Goal: Check status: Check status

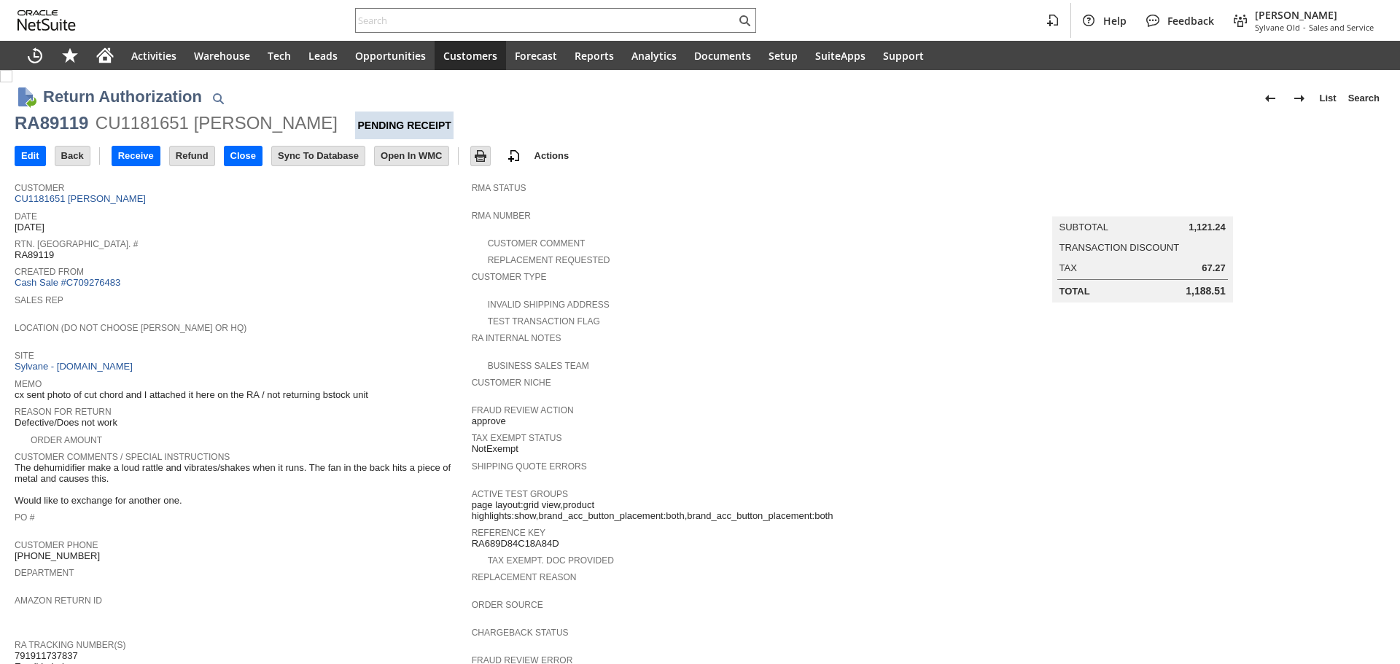
scroll to position [400, 0]
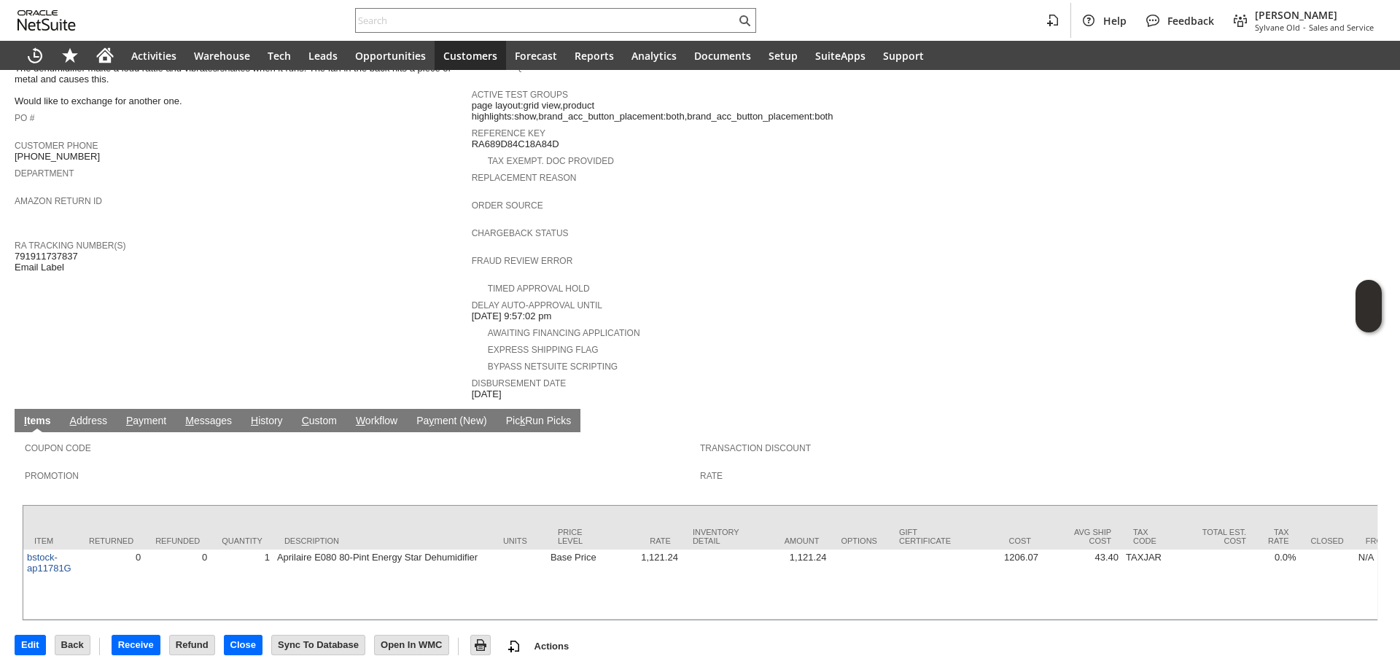
click at [257, 415] on span "H" at bounding box center [254, 421] width 7 height 12
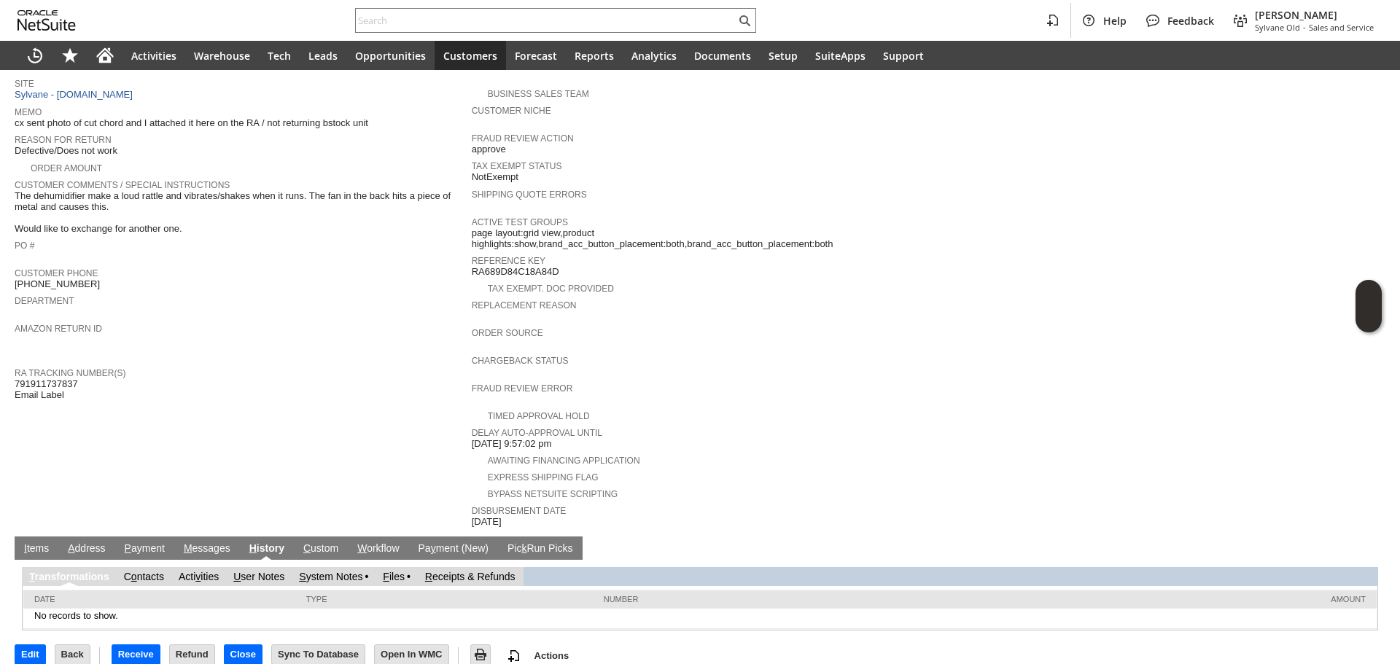
scroll to position [0, 0]
click at [338, 571] on link "S ystem Notes" at bounding box center [330, 577] width 63 height 12
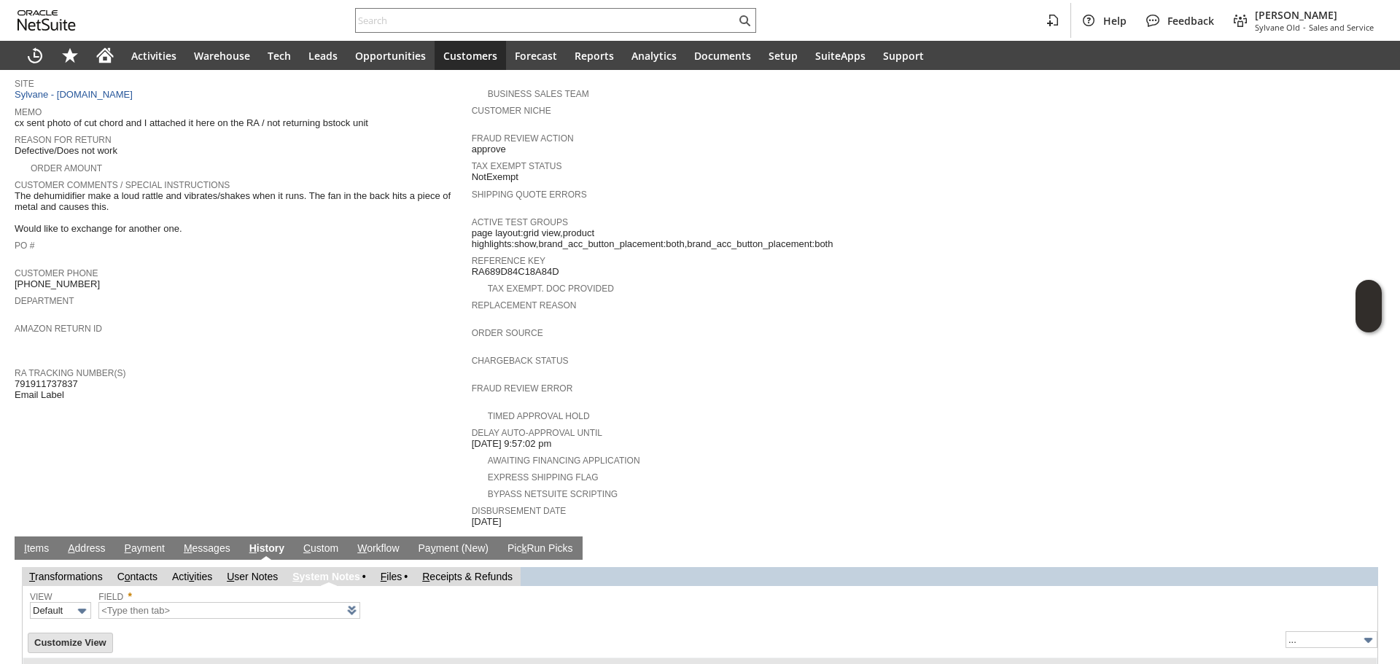
type input "1 to 25 of 85"
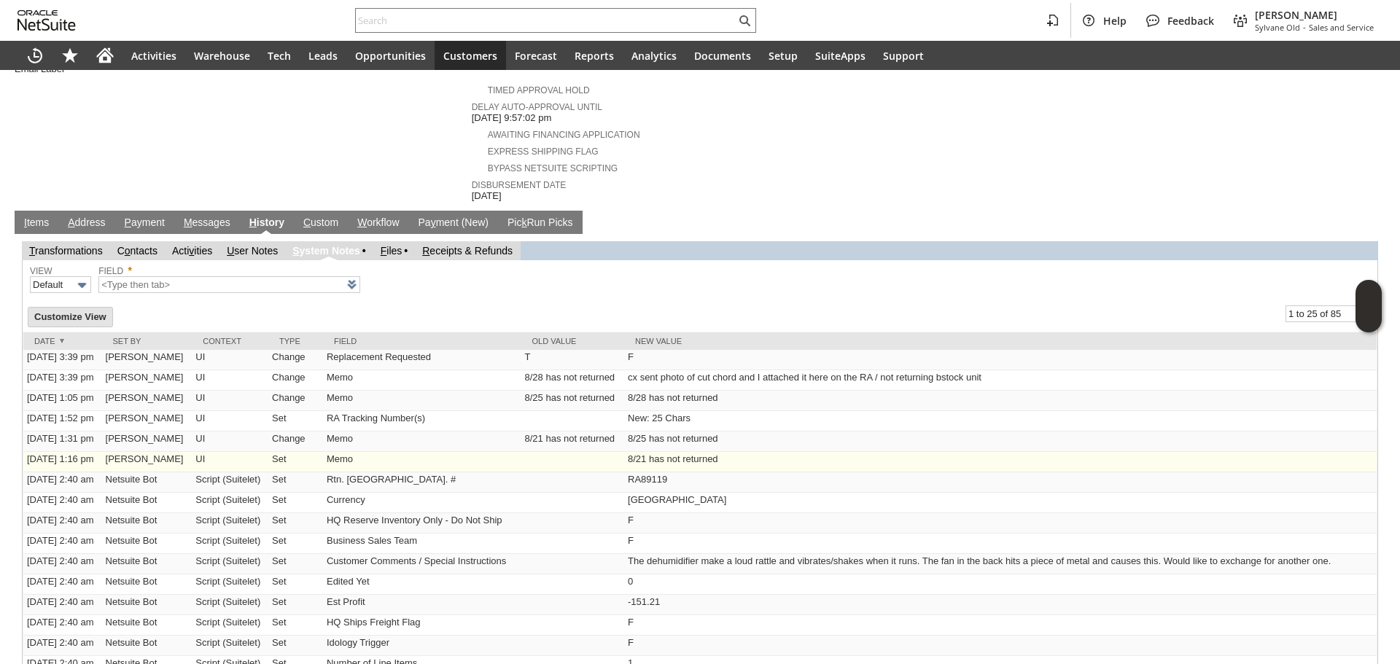
scroll to position [612, 0]
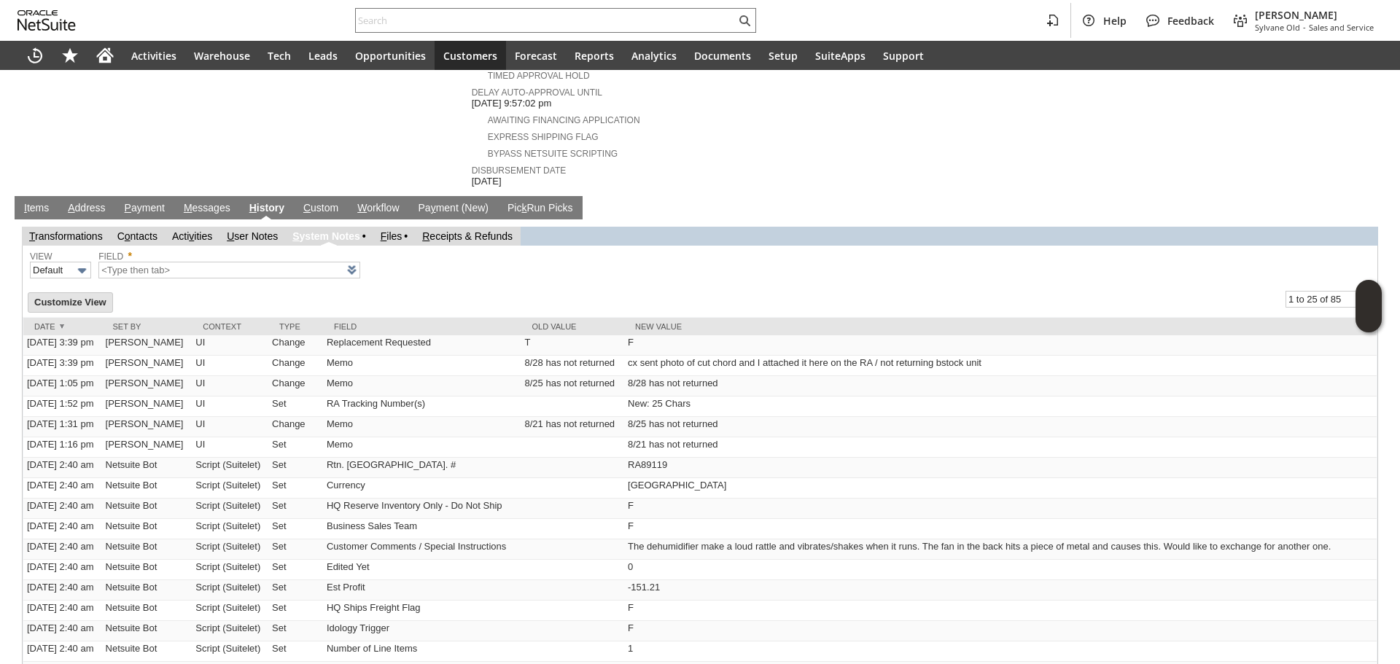
click at [45, 202] on link "I tems" at bounding box center [36, 209] width 32 height 14
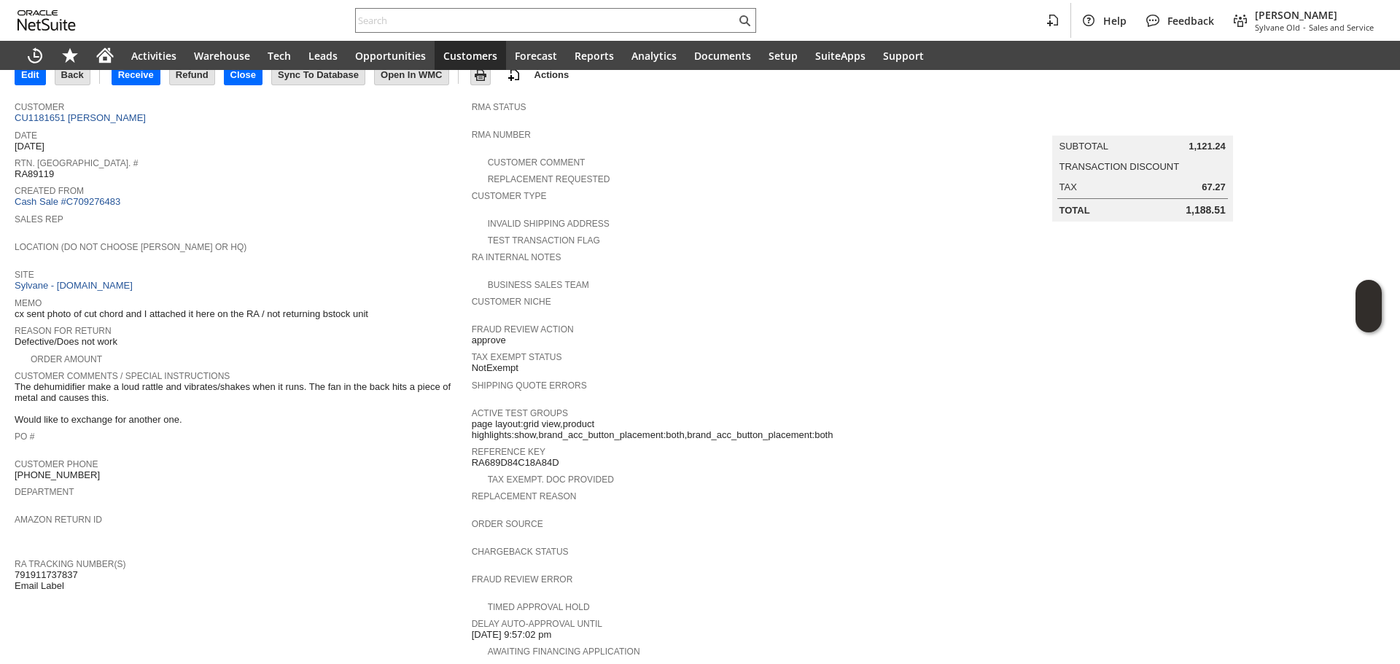
scroll to position [0, 0]
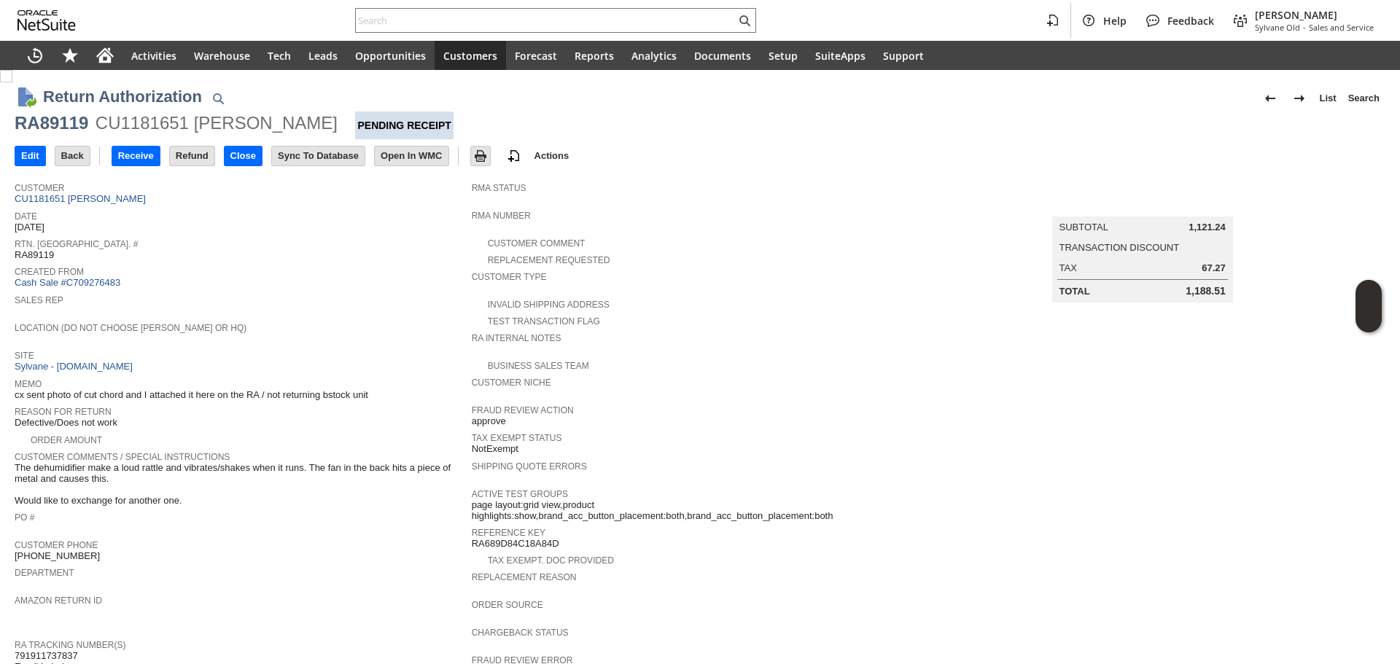
click at [71, 130] on div "RA89119" at bounding box center [52, 123] width 74 height 23
copy div "RA89119"
click at [71, 130] on div "RA89119" at bounding box center [52, 123] width 74 height 23
click at [117, 199] on link "CU1181651 Thomas J Purcell" at bounding box center [82, 198] width 135 height 11
click at [472, 12] on input "text" at bounding box center [546, 20] width 380 height 17
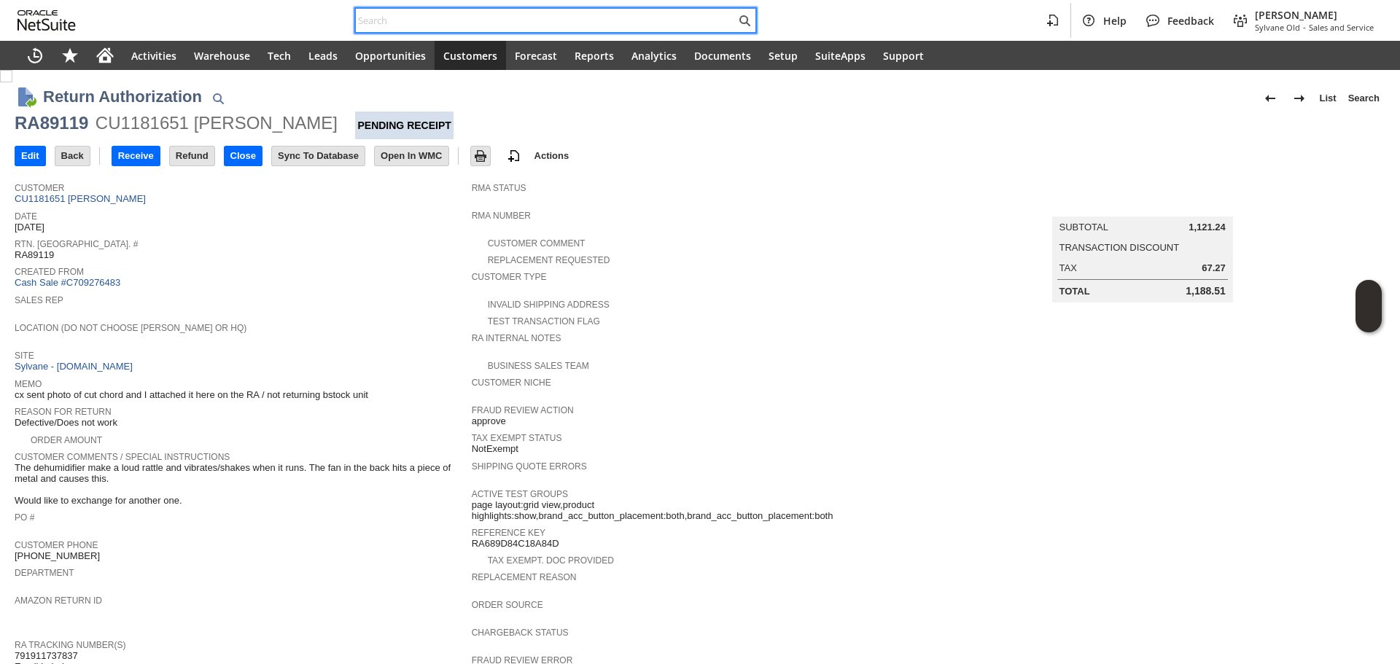
paste input "9894507553"
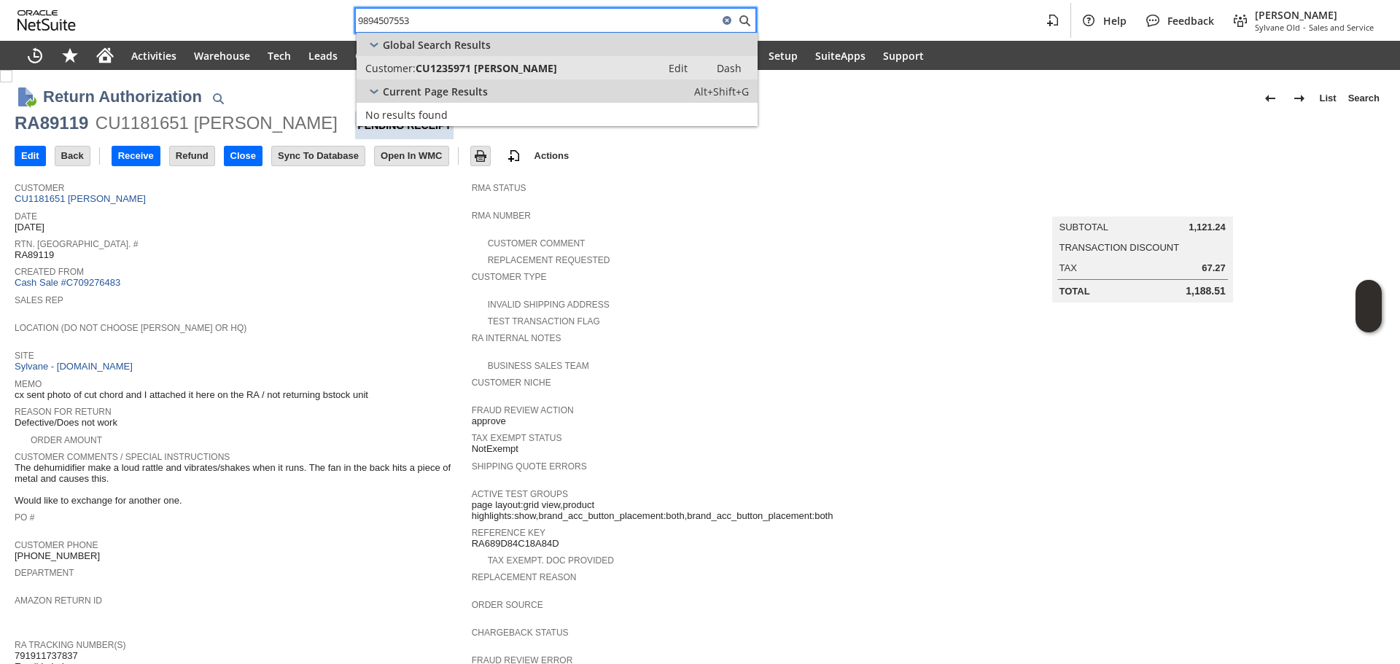
type input "9894507553"
click at [530, 77] on link "Customer: CU1235971 Richard Kwater Edit Dash" at bounding box center [557, 67] width 401 height 23
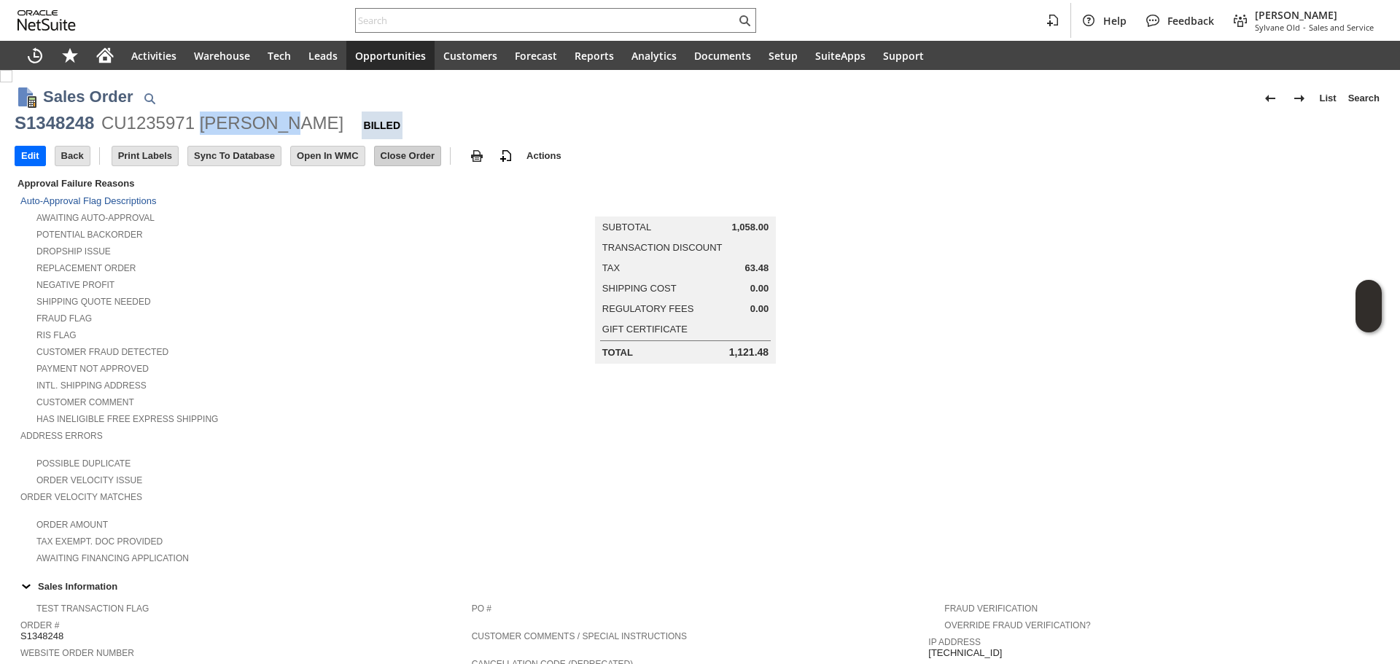
drag, startPoint x: 200, startPoint y: 121, endPoint x: 395, endPoint y: 157, distance: 198.0
click at [290, 127] on div "CU1235971 Richard Kwater" at bounding box center [222, 123] width 242 height 23
click at [225, 120] on div "CU1235971 Richard Kwater" at bounding box center [222, 123] width 242 height 23
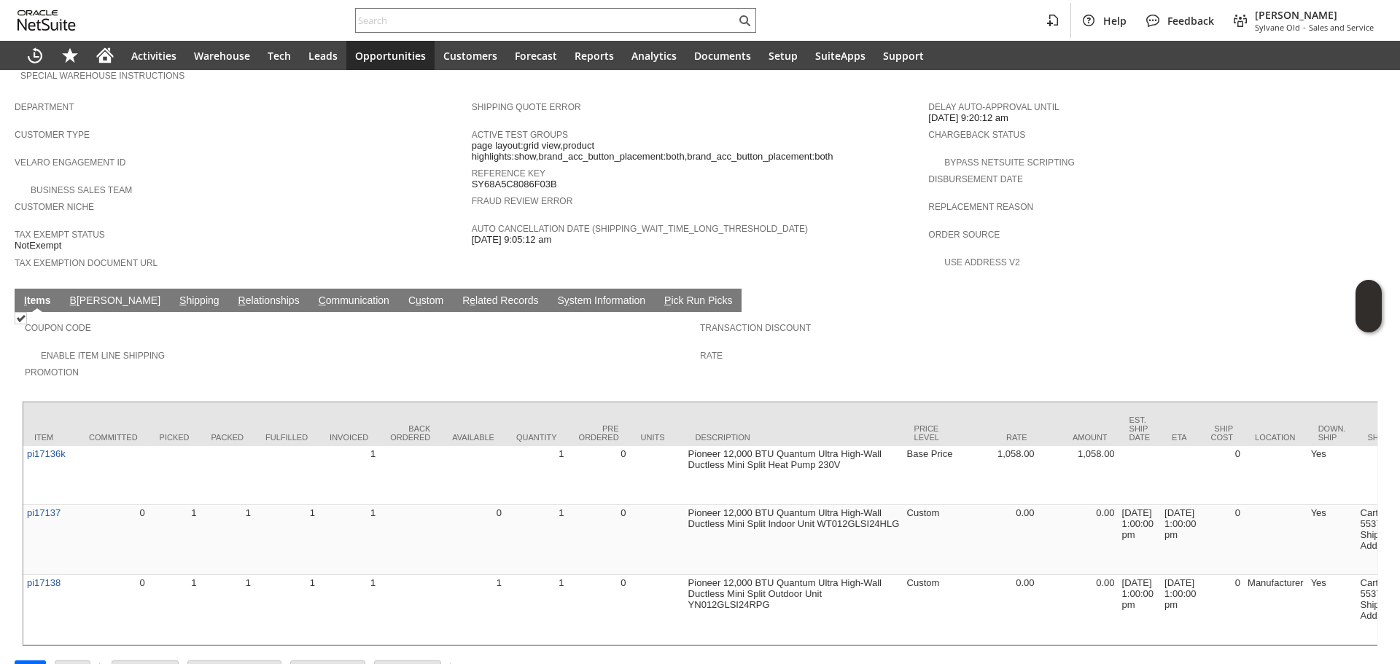
click at [176, 295] on link "S hipping" at bounding box center [199, 302] width 47 height 14
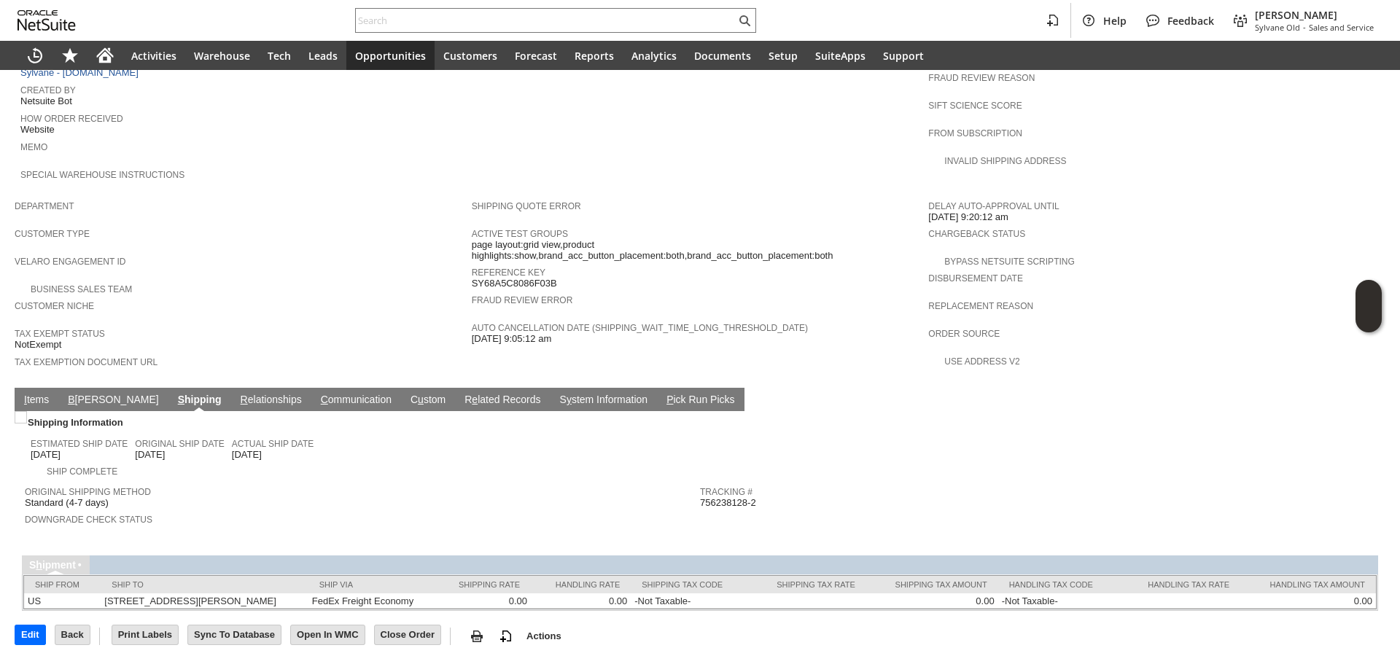
scroll to position [668, 0]
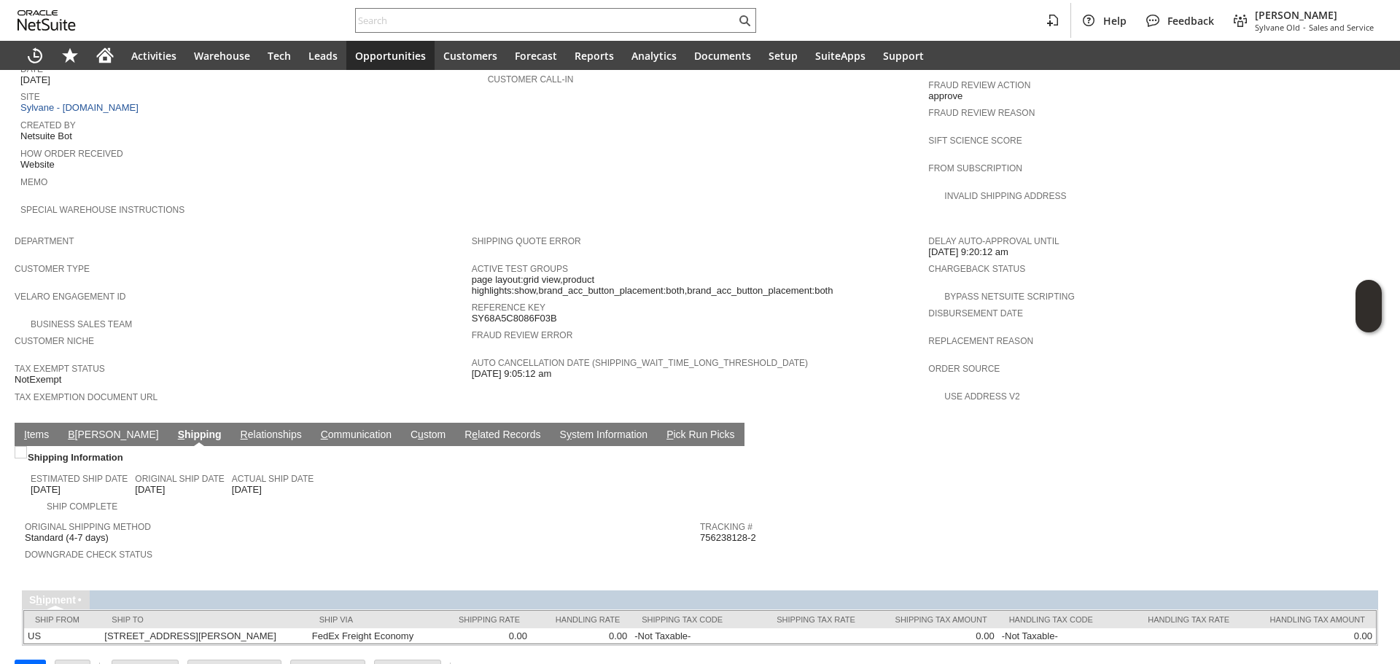
click at [722, 532] on span "756238128-2" at bounding box center [728, 538] width 56 height 12
copy span "756238128"
copy tbody "756238128-2 Return Tracking #"
click at [722, 532] on span "756238128-2" at bounding box center [728, 538] width 56 height 12
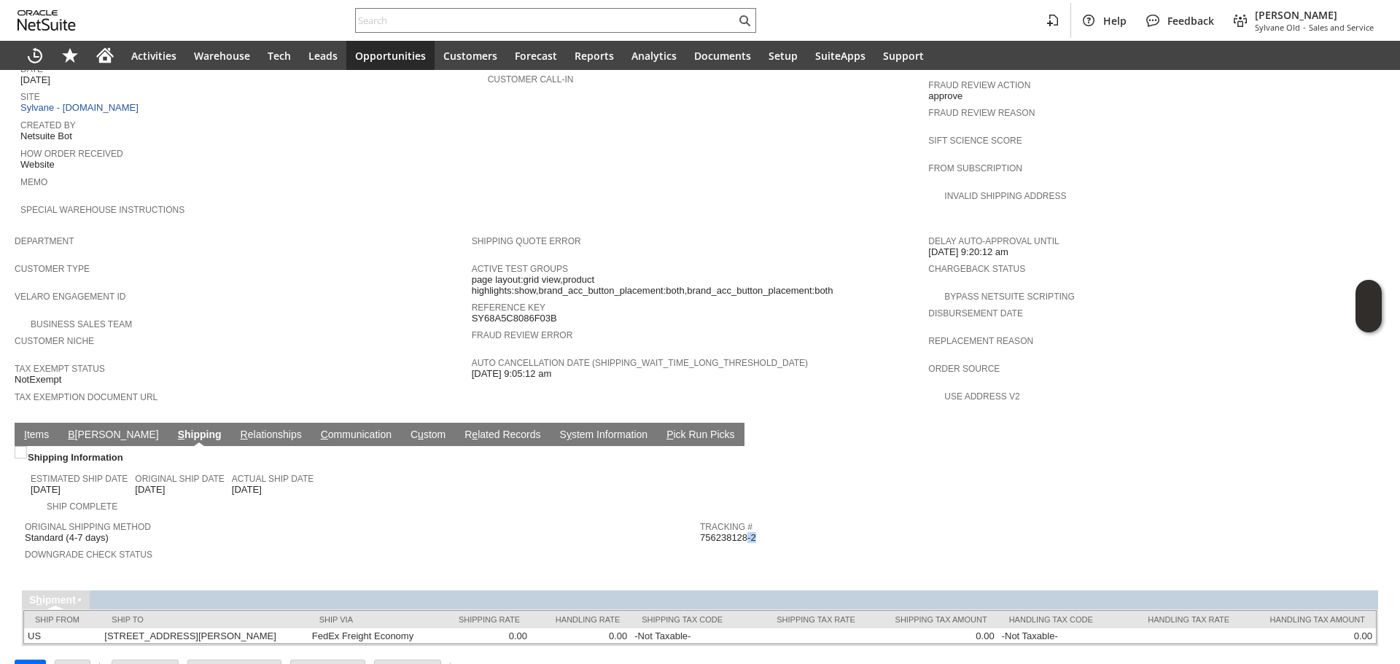
click at [42, 429] on link "I tems" at bounding box center [36, 436] width 32 height 14
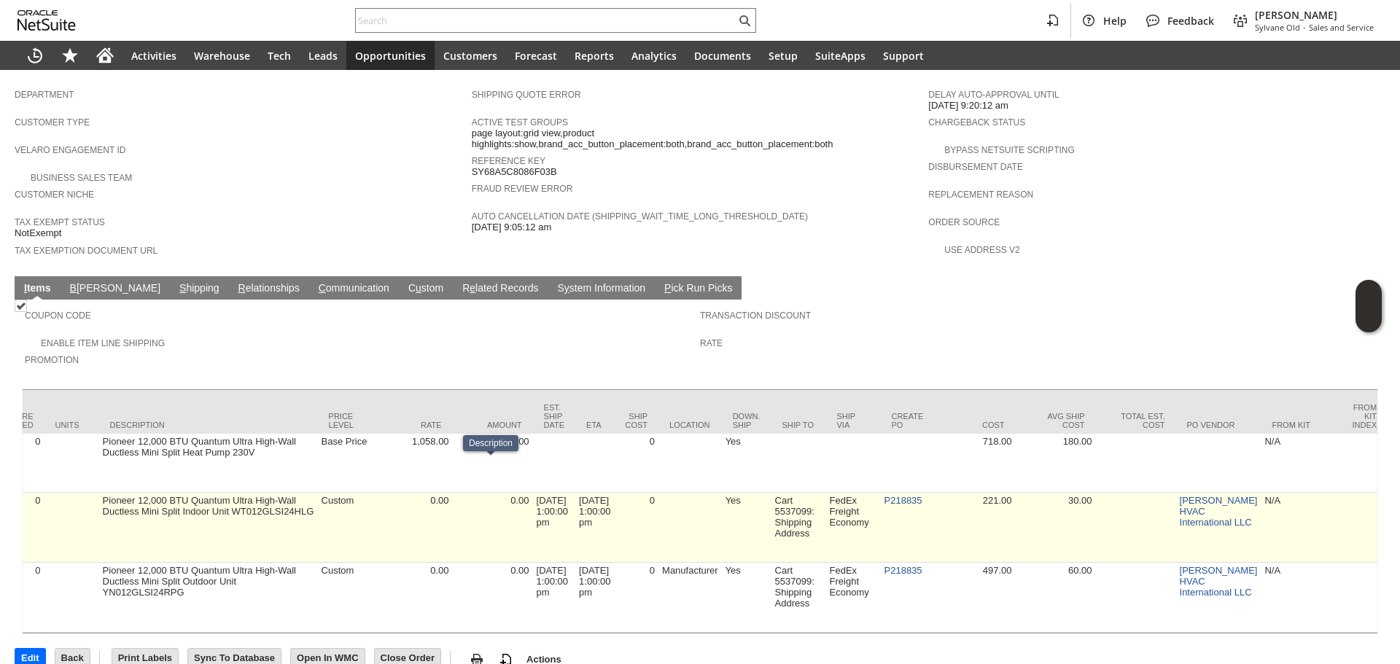
scroll to position [0, 593]
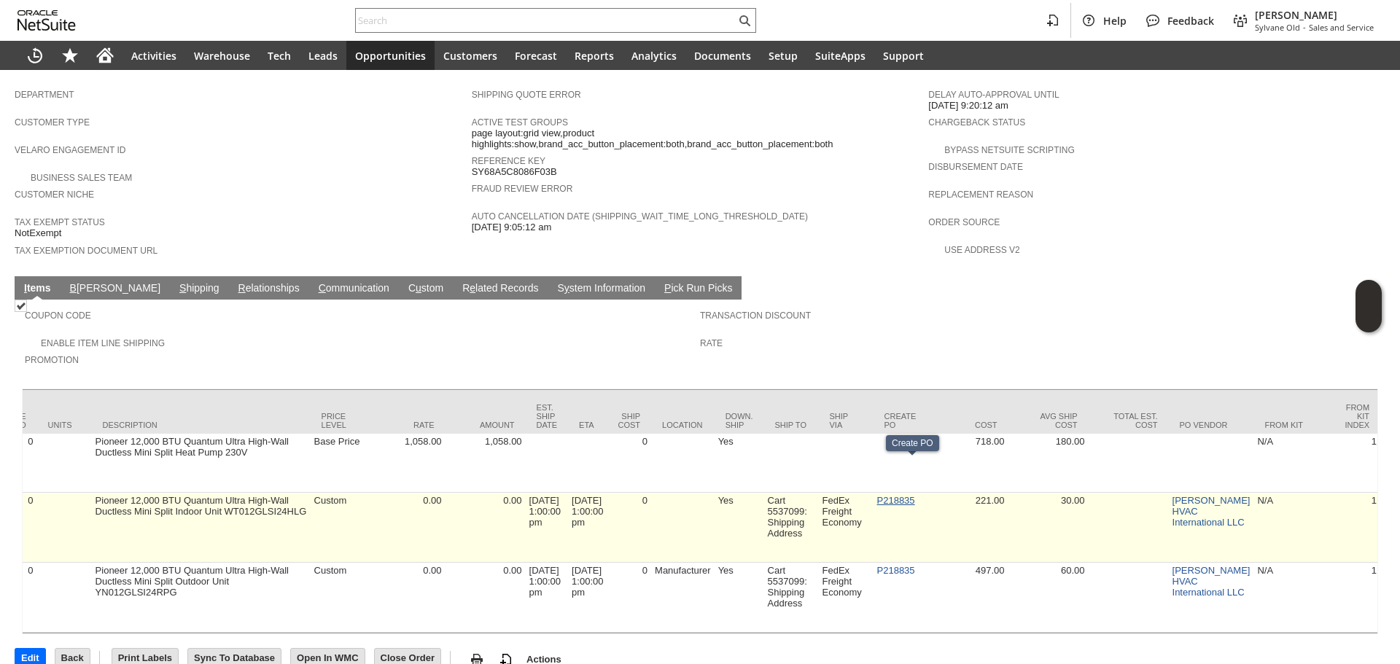
click at [901, 495] on link "P218835" at bounding box center [896, 500] width 38 height 11
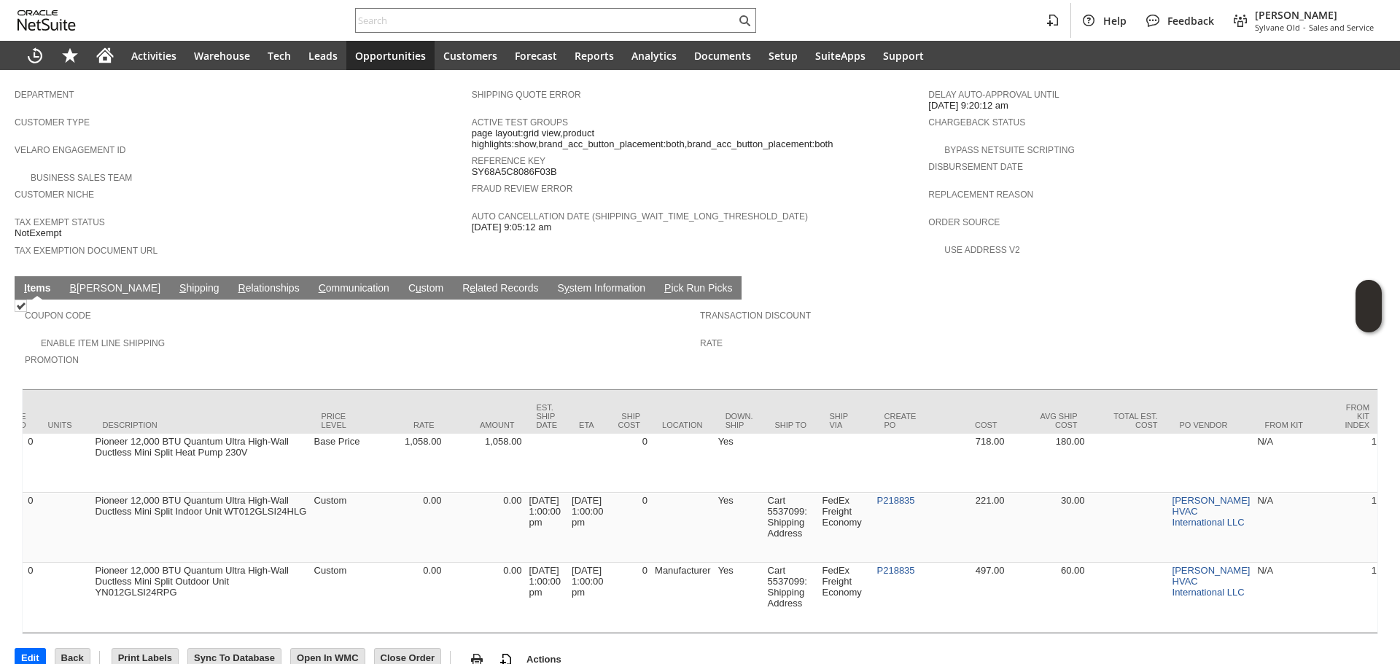
click at [176, 282] on link "S hipping" at bounding box center [199, 289] width 47 height 14
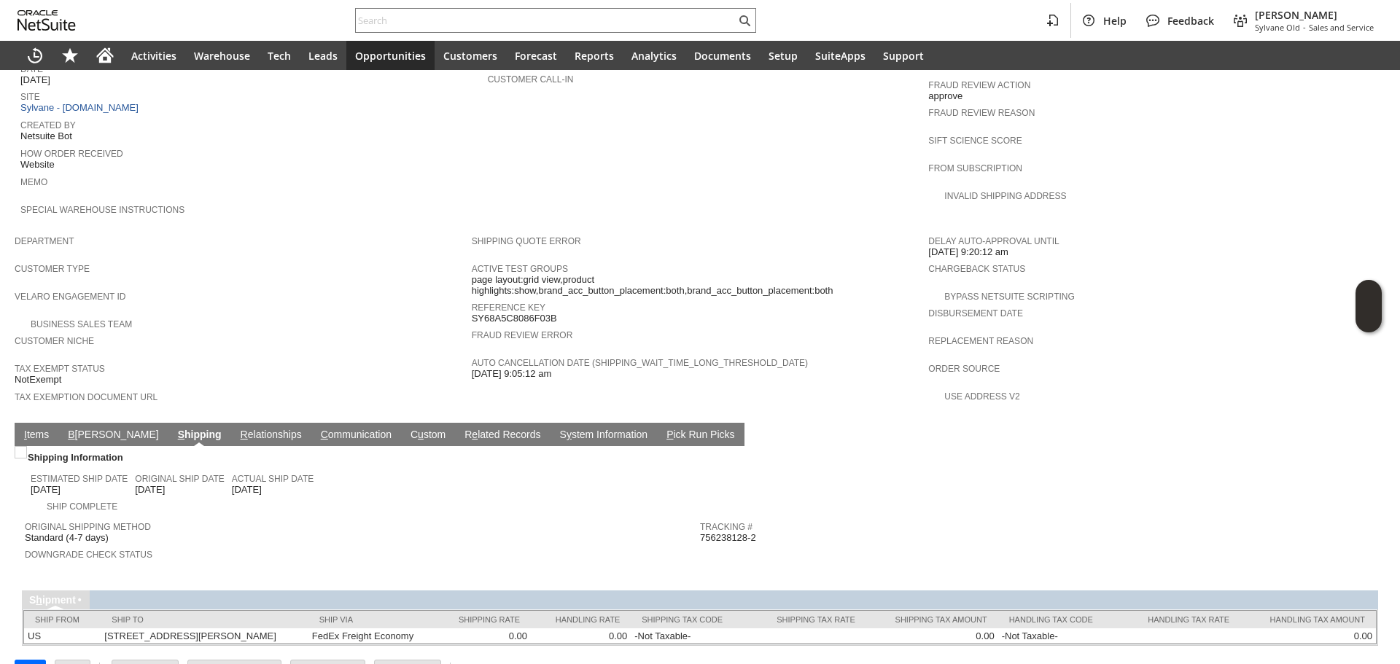
drag, startPoint x: 160, startPoint y: 458, endPoint x: 246, endPoint y: 459, distance: 85.3
click at [245, 466] on td "Estimated Ship Date 9/4/2025 Original Ship Date 8/25/2025 Actual Ship Date 8/20…" at bounding box center [365, 481] width 669 height 31
click at [246, 484] on span "8/20/2025" at bounding box center [247, 490] width 30 height 12
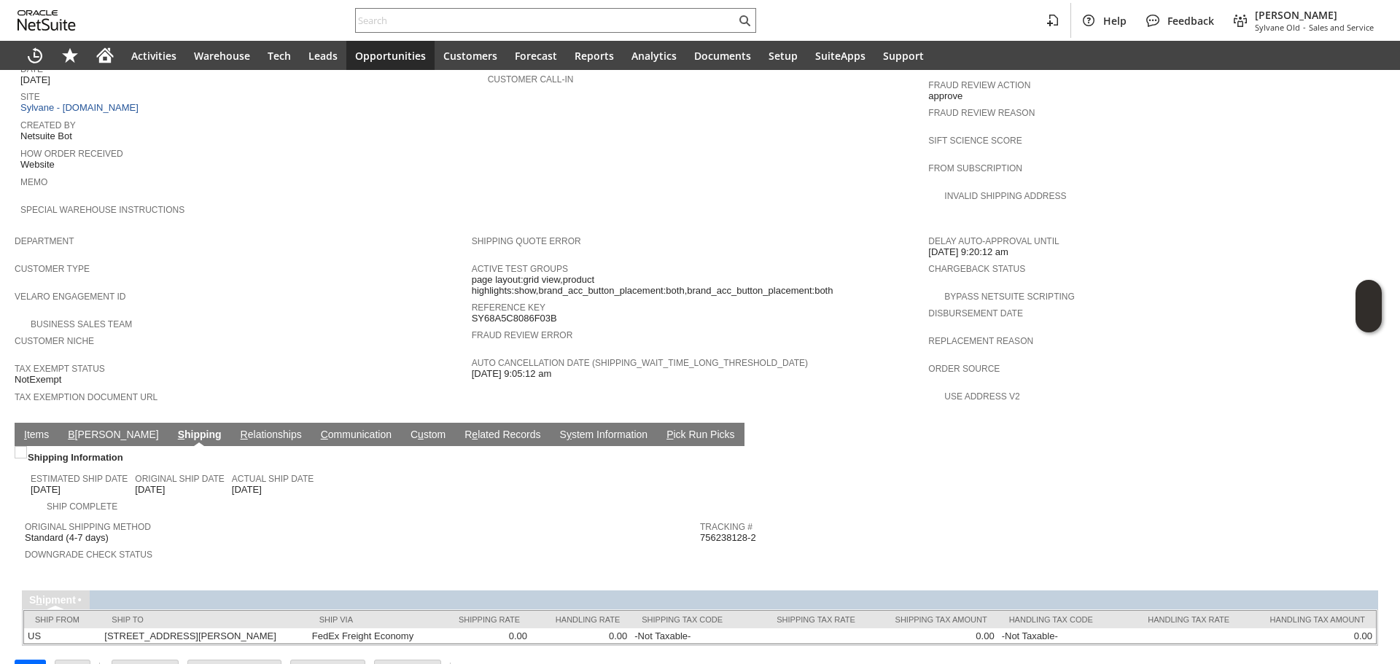
click at [32, 429] on link "I tems" at bounding box center [36, 436] width 32 height 14
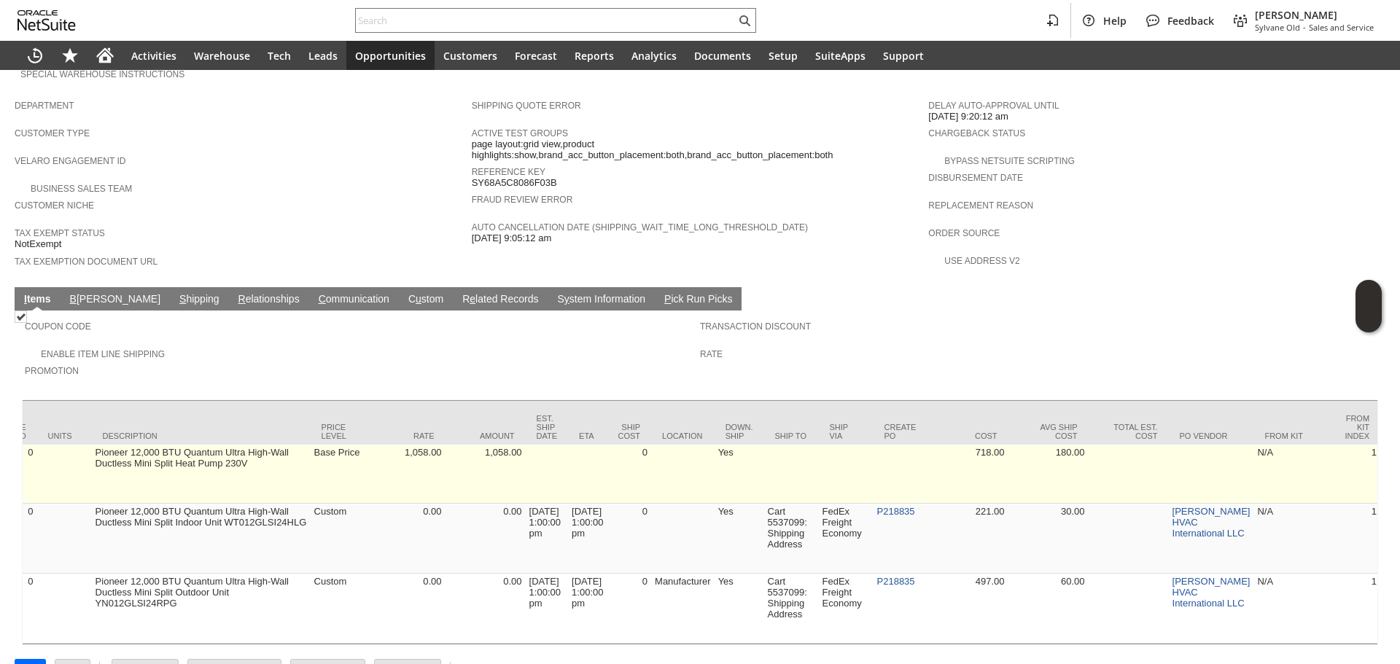
scroll to position [814, 0]
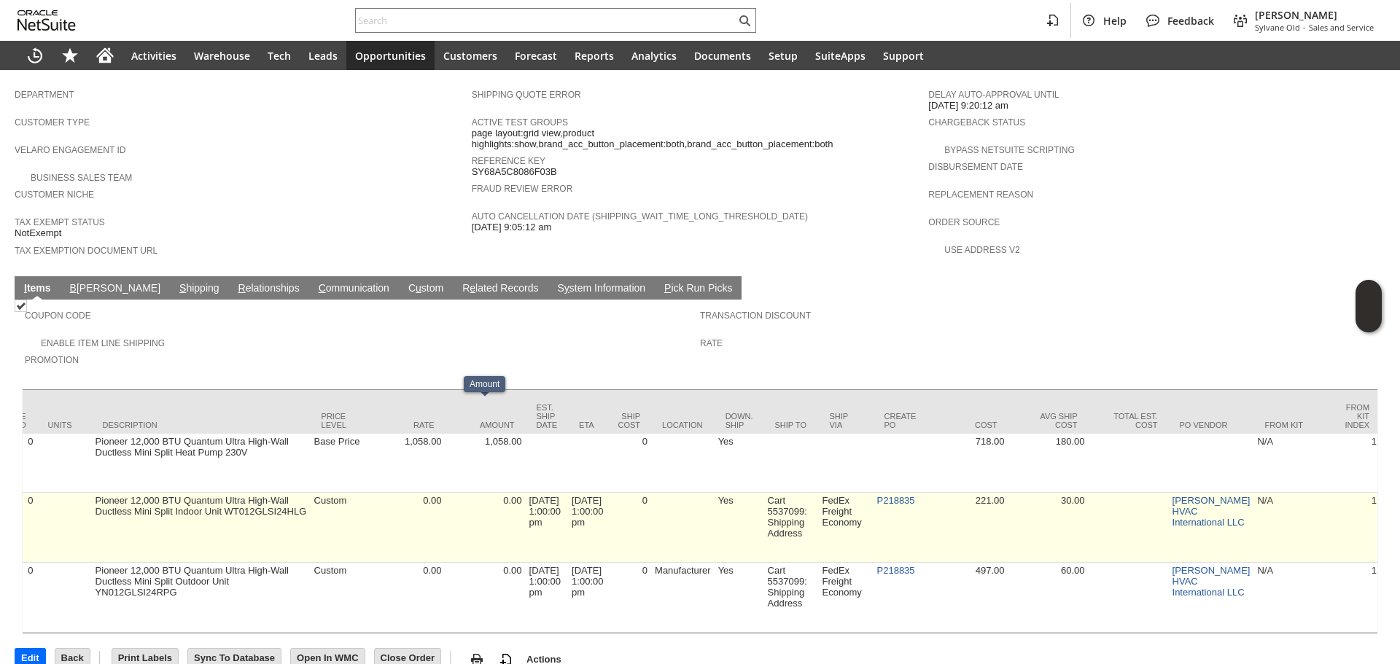
click at [480, 493] on td "0.00" at bounding box center [485, 528] width 80 height 70
drag, startPoint x: 454, startPoint y: 494, endPoint x: 446, endPoint y: 502, distance: 11.3
click at [449, 500] on td "0.00" at bounding box center [485, 528] width 80 height 70
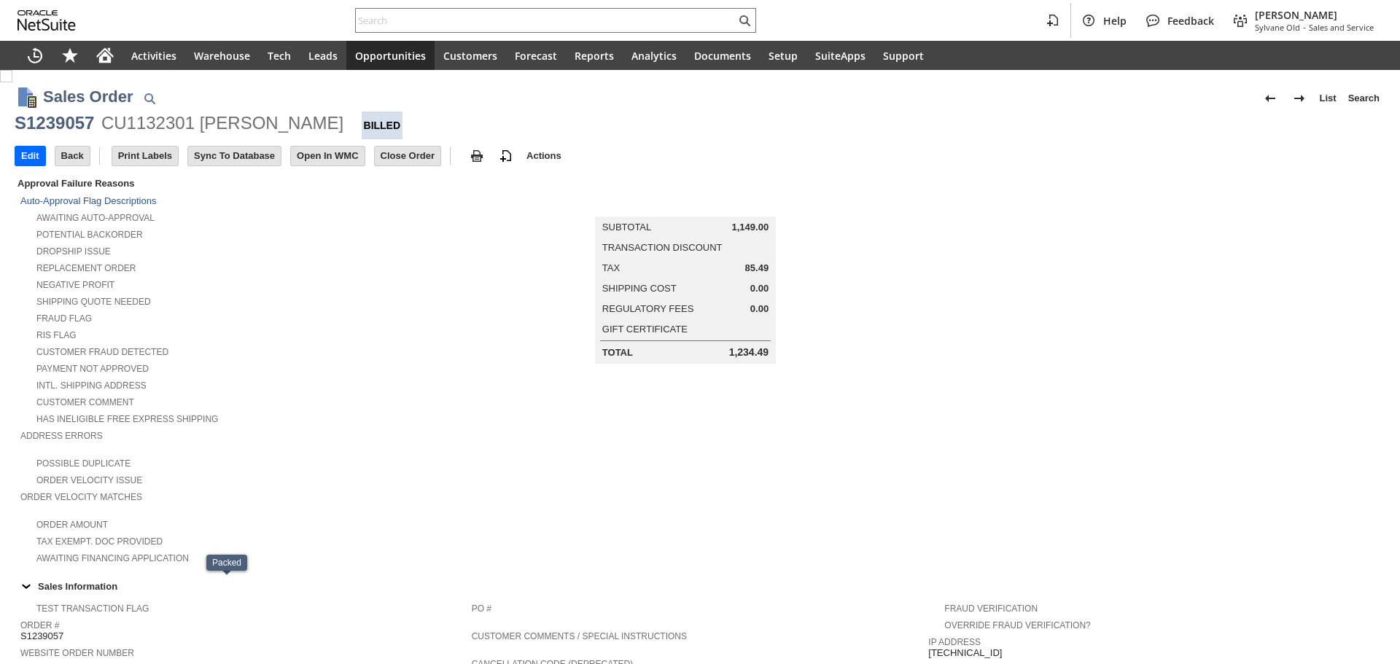
scroll to position [636, 0]
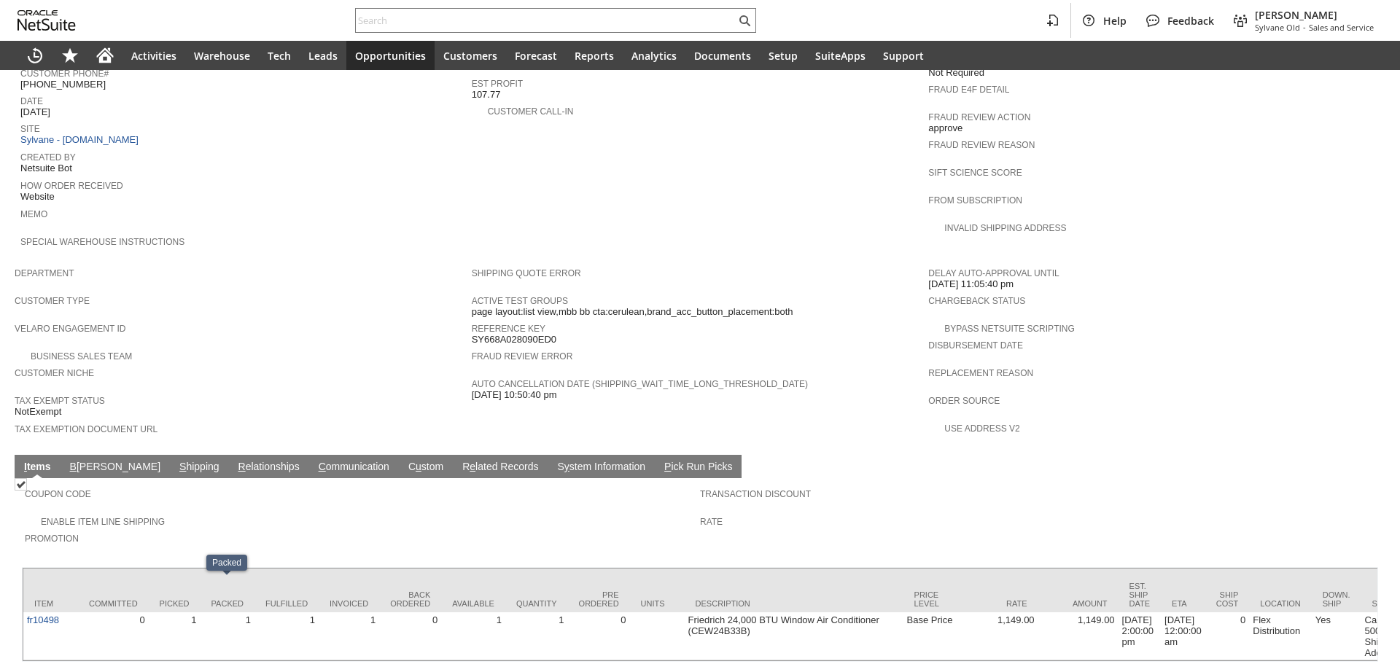
click at [176, 461] on link "S hipping" at bounding box center [199, 468] width 47 height 14
click at [170, 455] on td "S hipping" at bounding box center [199, 466] width 59 height 23
click at [176, 461] on link "S hipping" at bounding box center [199, 468] width 47 height 14
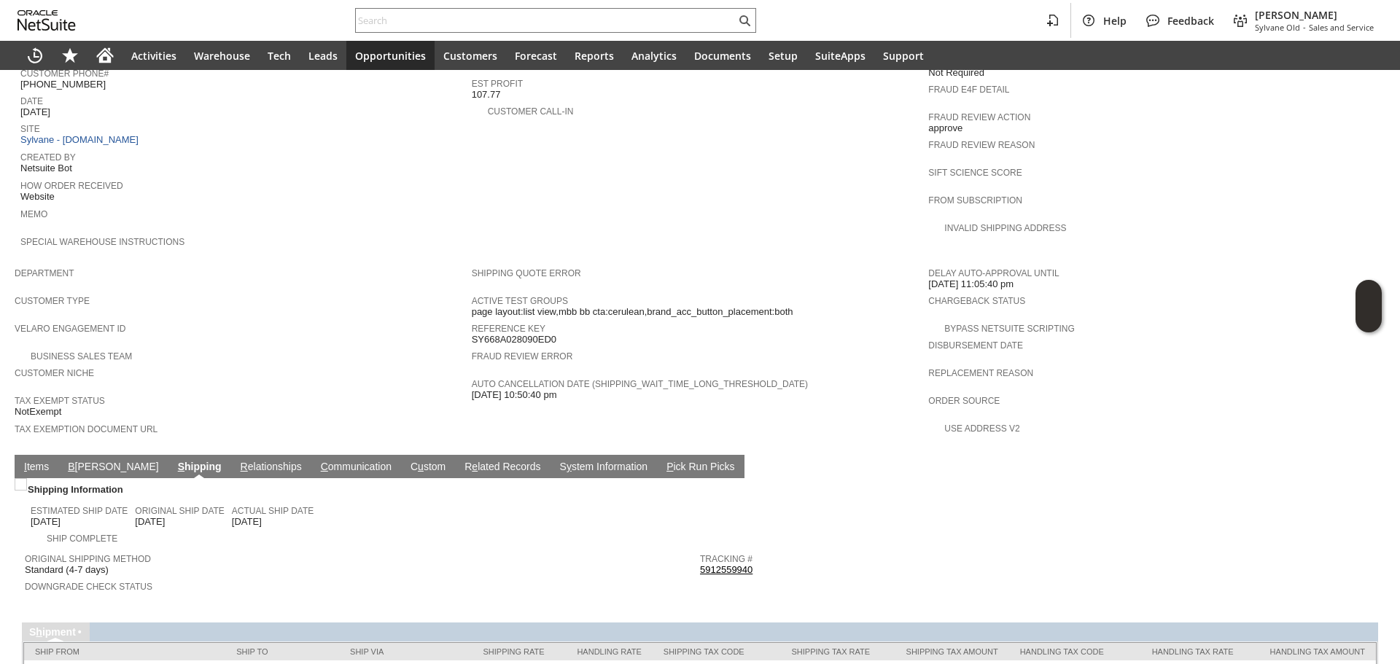
click at [735, 564] on link "5912559940" at bounding box center [726, 569] width 52 height 11
copy link "912559940"
drag, startPoint x: 768, startPoint y: 540, endPoint x: 695, endPoint y: 536, distance: 73.0
click at [700, 550] on div "Tracking # 5912559940" at bounding box center [1034, 563] width 668 height 26
copy link "5912559940"
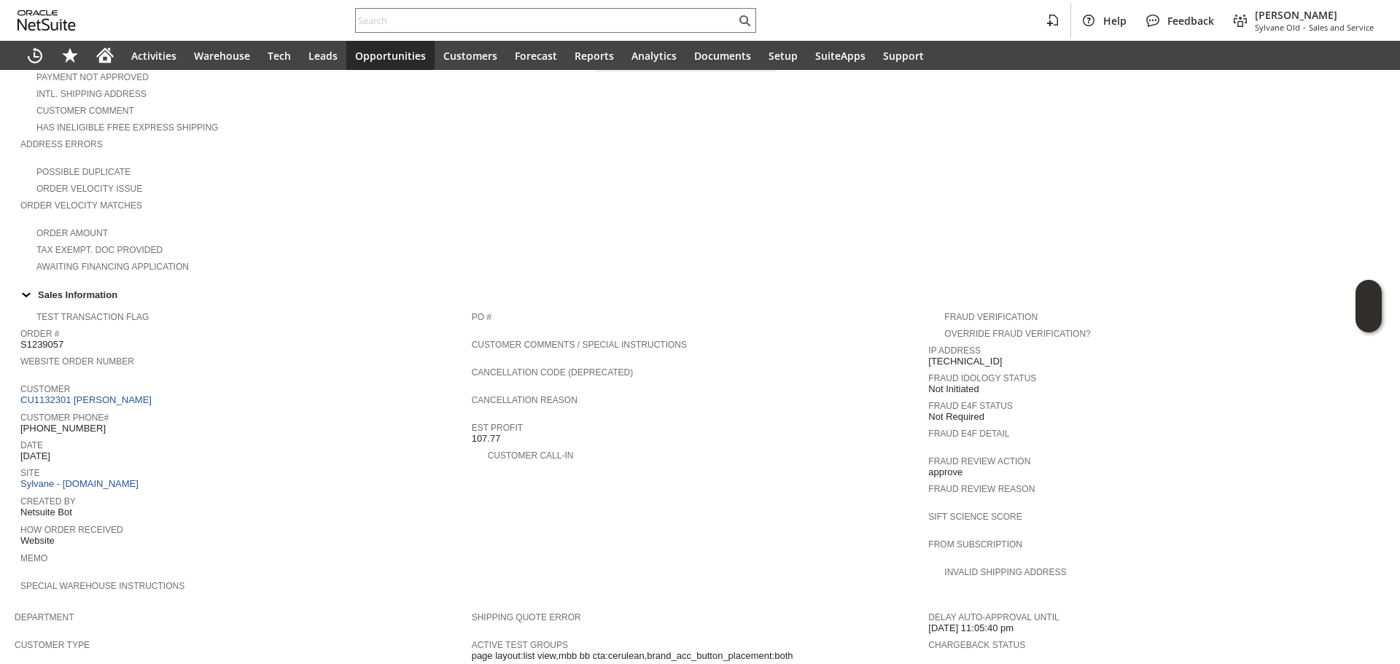
scroll to position [583, 0]
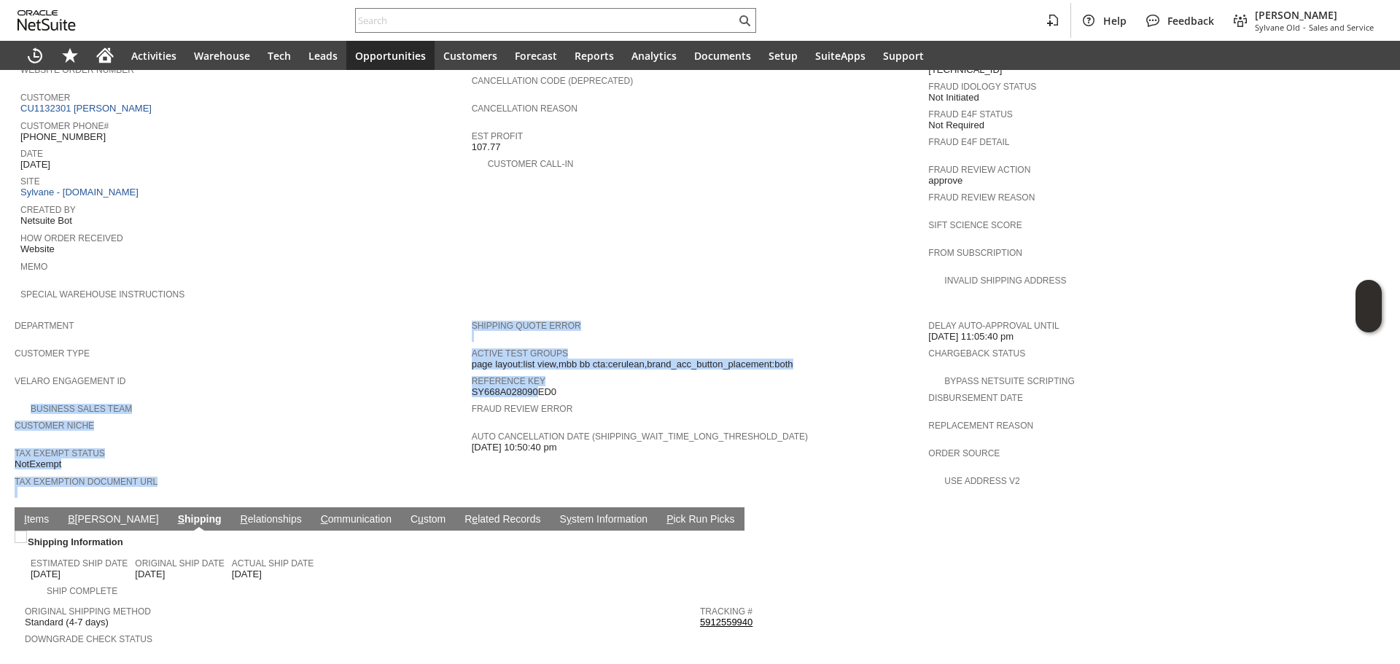
drag, startPoint x: 464, startPoint y: 361, endPoint x: 486, endPoint y: 362, distance: 21.9
click at [486, 362] on tr "Department Customer Type Velaro Engagement ID Business Sales Team Customer Nich…" at bounding box center [700, 406] width 1371 height 187
click at [486, 386] on span "SY668A028090ED0" at bounding box center [514, 392] width 85 height 12
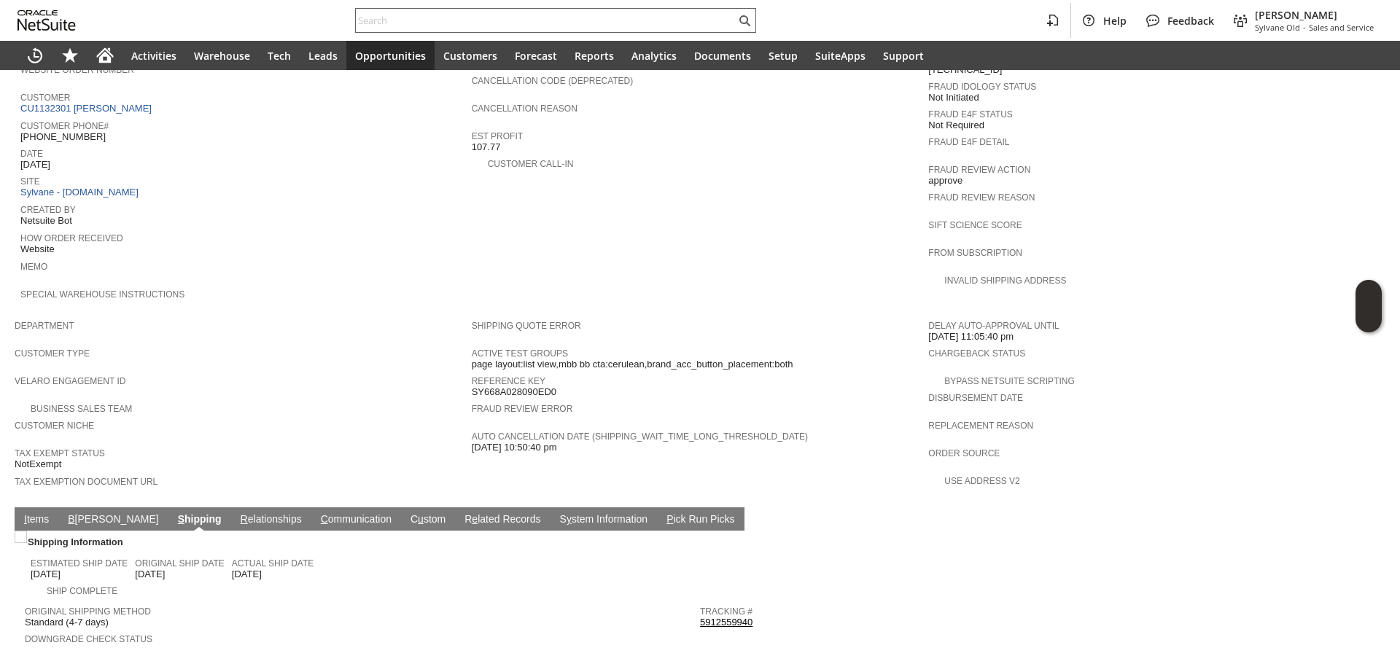
click at [508, 15] on input "text" at bounding box center [546, 20] width 380 height 17
paste input "DENMAN,CLOUDT"
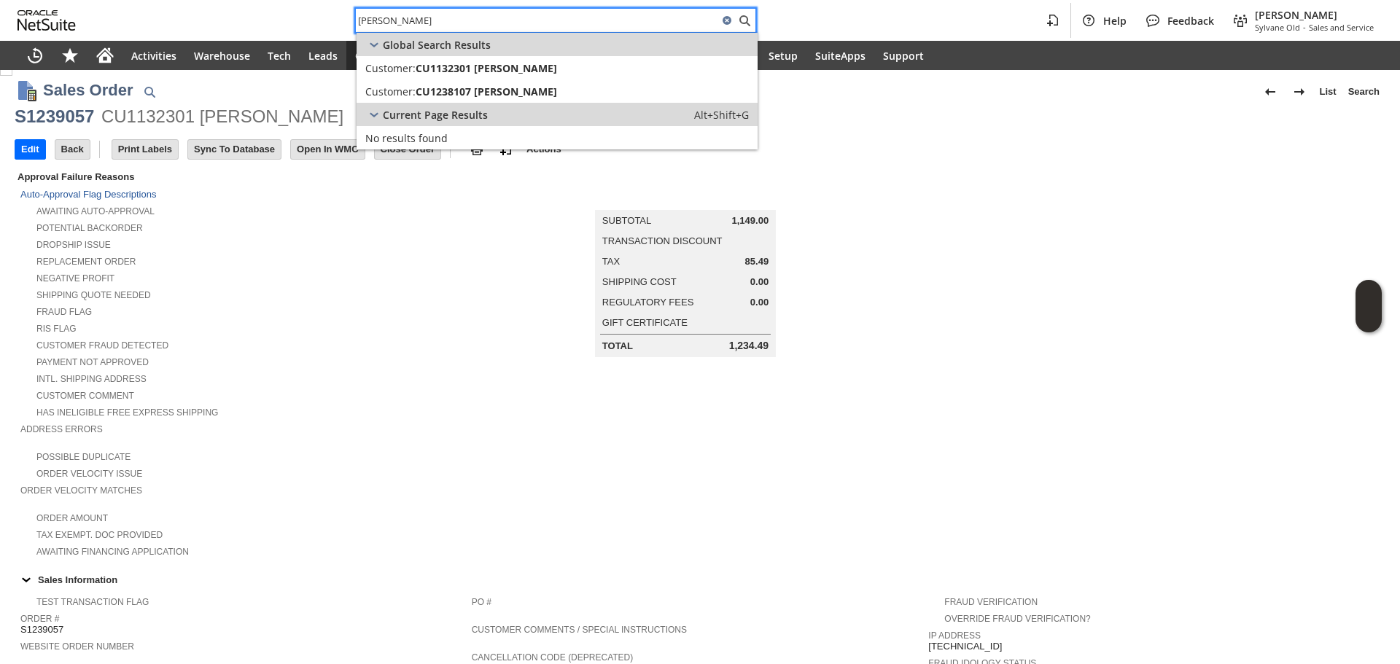
scroll to position [0, 0]
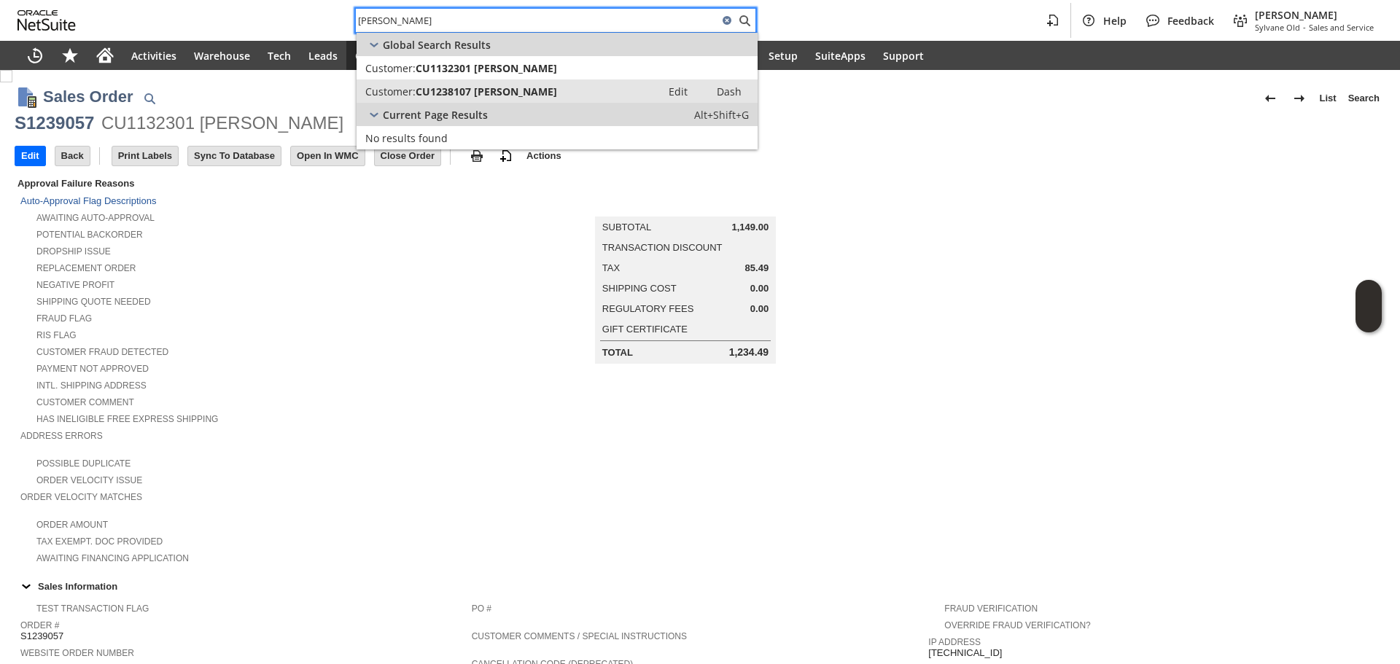
type input "DENMAN,CLOUDT"
click at [429, 93] on span "CU1238107 [PERSON_NAME]" at bounding box center [486, 92] width 141 height 14
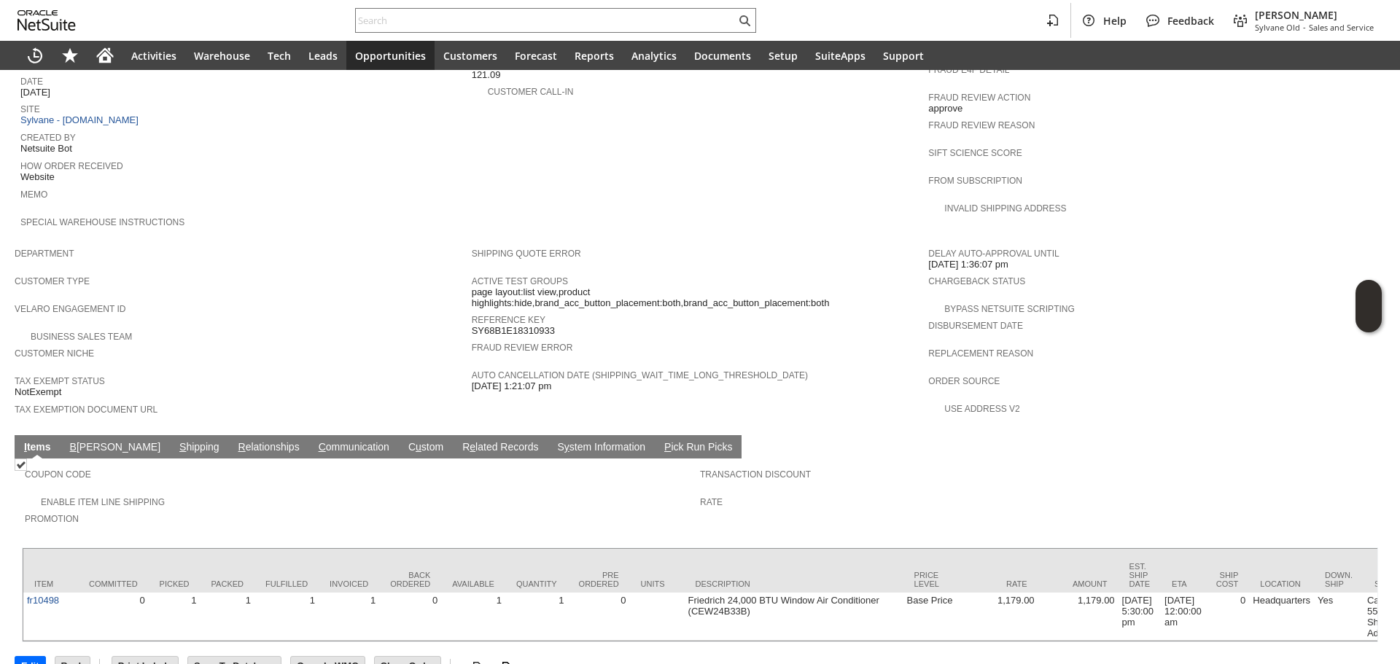
scroll to position [674, 0]
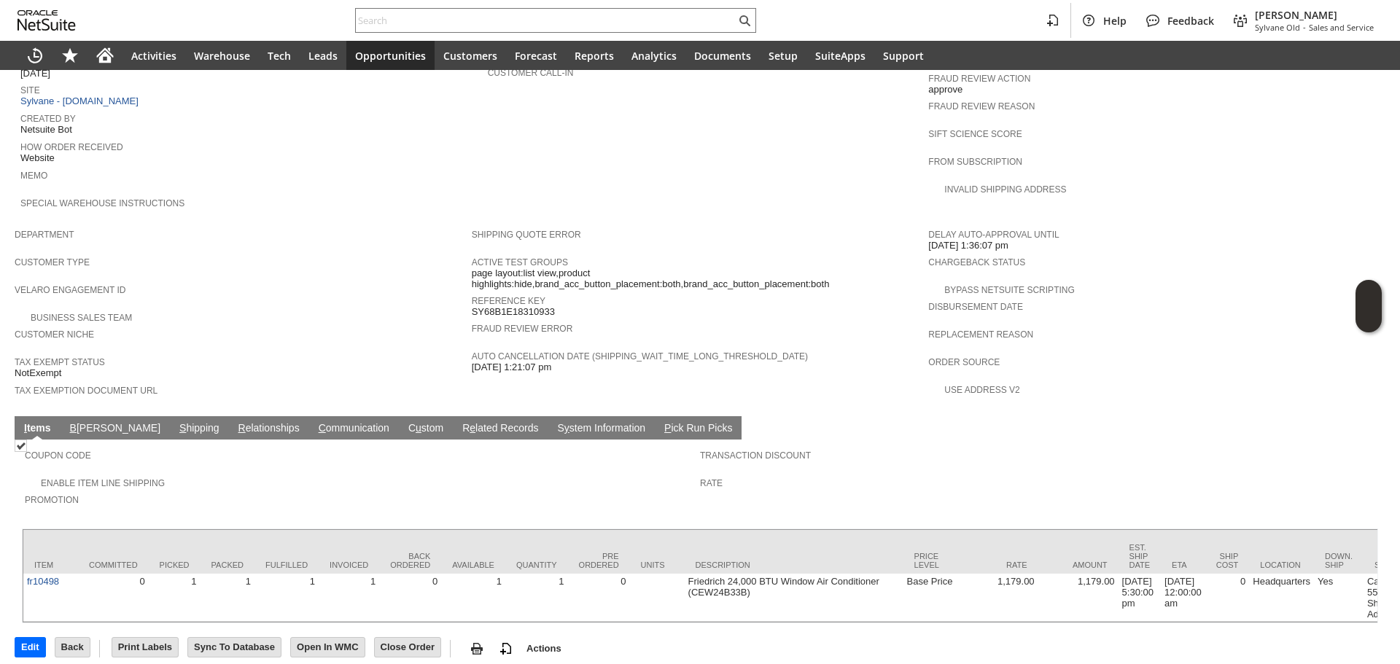
click at [176, 422] on link "S hipping" at bounding box center [199, 429] width 47 height 14
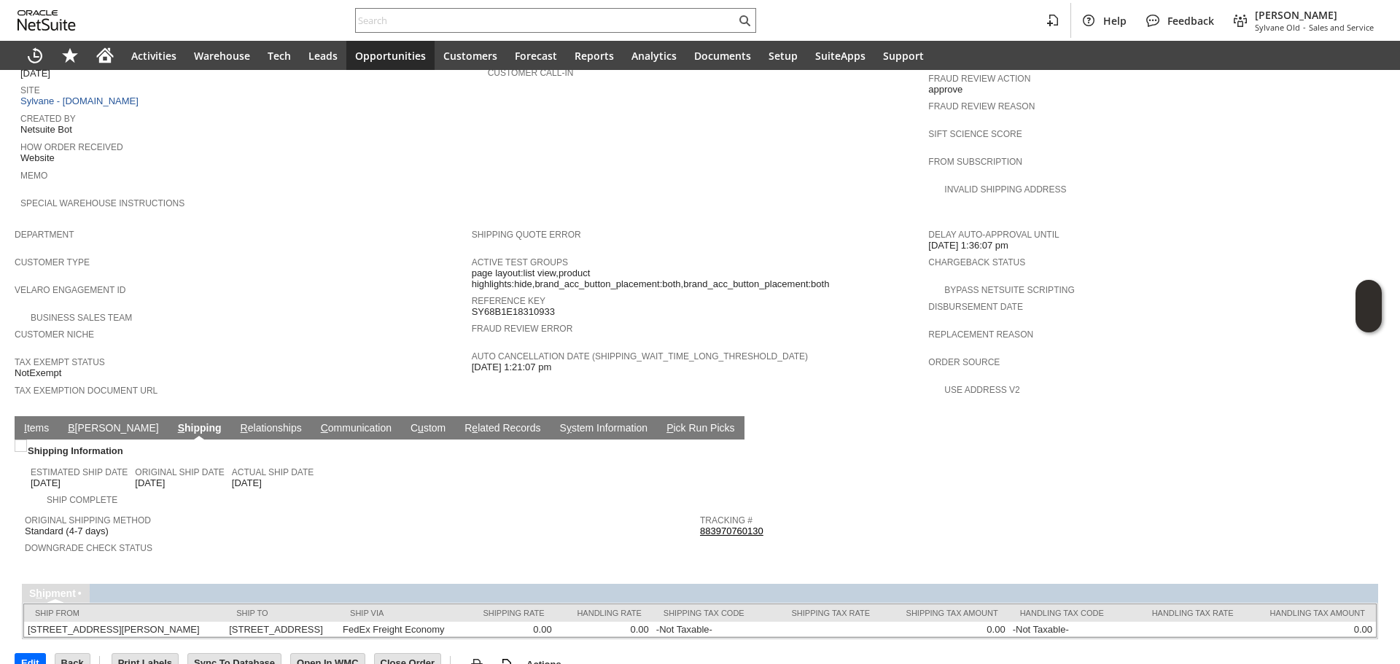
click at [750, 539] on span "Return Tracking #" at bounding box center [1034, 546] width 668 height 15
click at [749, 507] on td "Tracking # 883970760130" at bounding box center [1037, 522] width 675 height 31
click at [747, 526] on link "883970760130" at bounding box center [731, 531] width 63 height 11
